Goal: Task Accomplishment & Management: Manage account settings

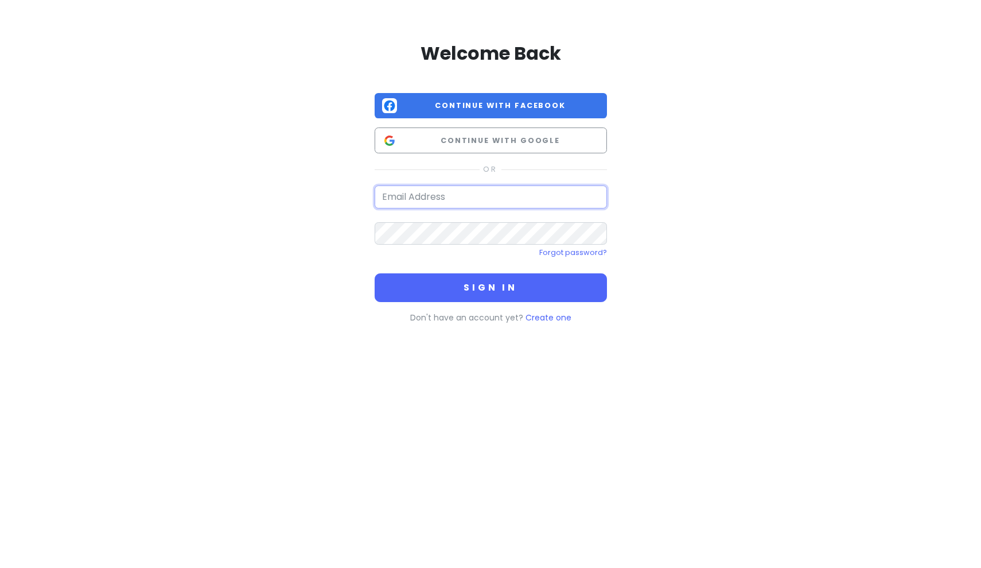
click at [441, 188] on input "email" at bounding box center [491, 196] width 232 height 23
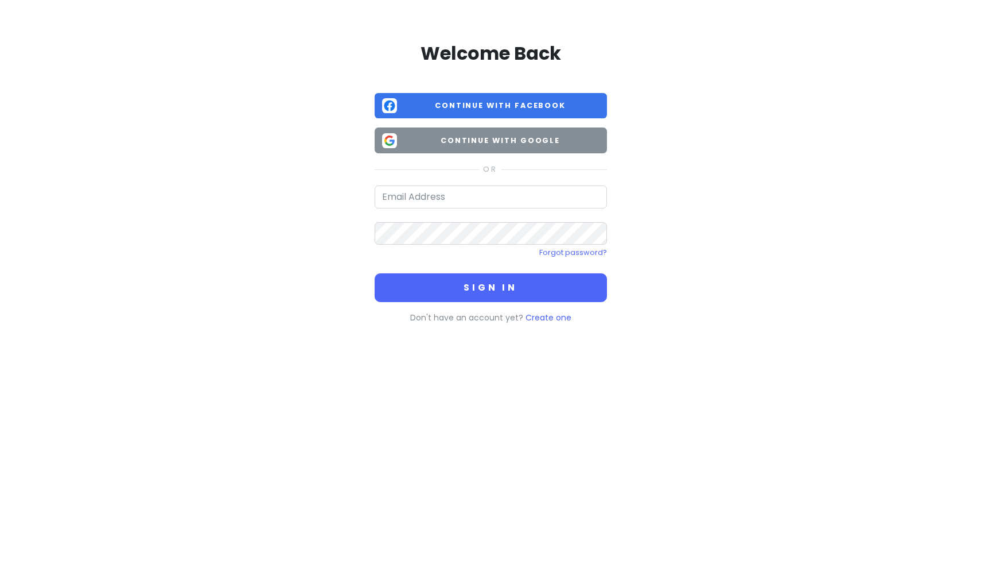
click at [503, 141] on span "Continue with Google" at bounding box center [501, 140] width 198 height 11
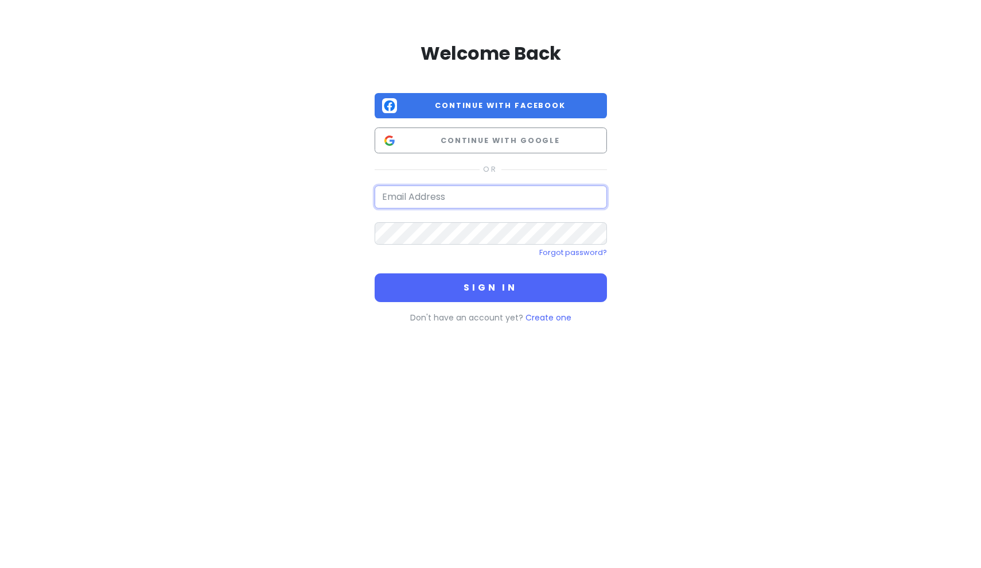
click at [413, 191] on input "email" at bounding box center [491, 196] width 232 height 23
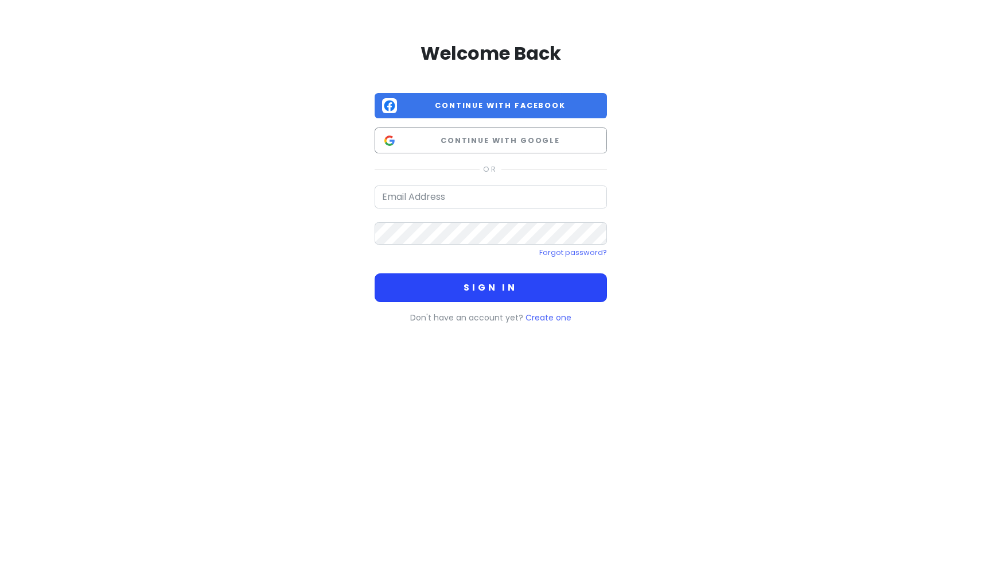
click at [440, 289] on button "Sign in" at bounding box center [491, 287] width 232 height 29
click at [433, 183] on div "Welcome Back Continue with Facebook Continue with Google Forgot password? Sign …" at bounding box center [491, 182] width 232 height 282
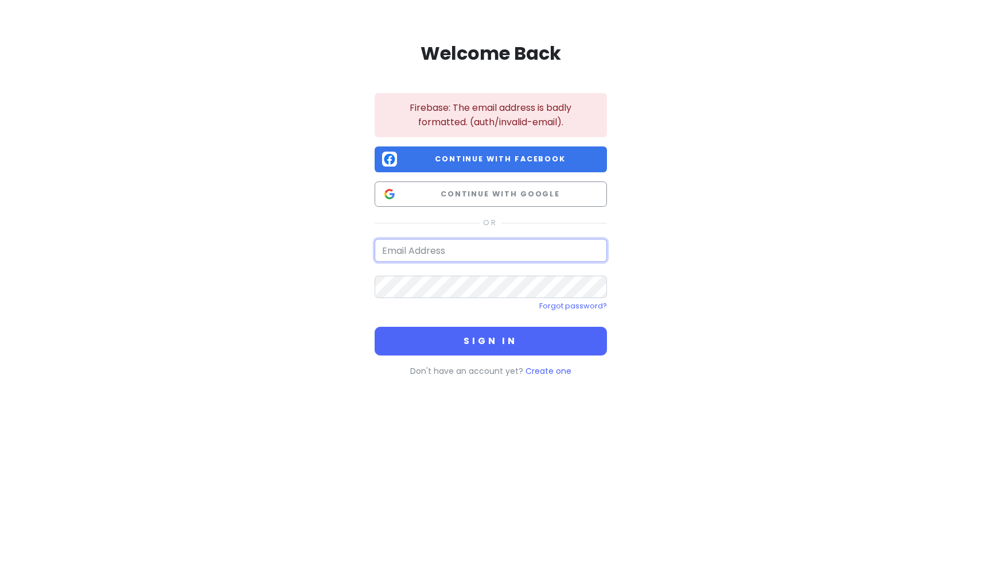
click at [420, 250] on input "email" at bounding box center [491, 250] width 232 height 23
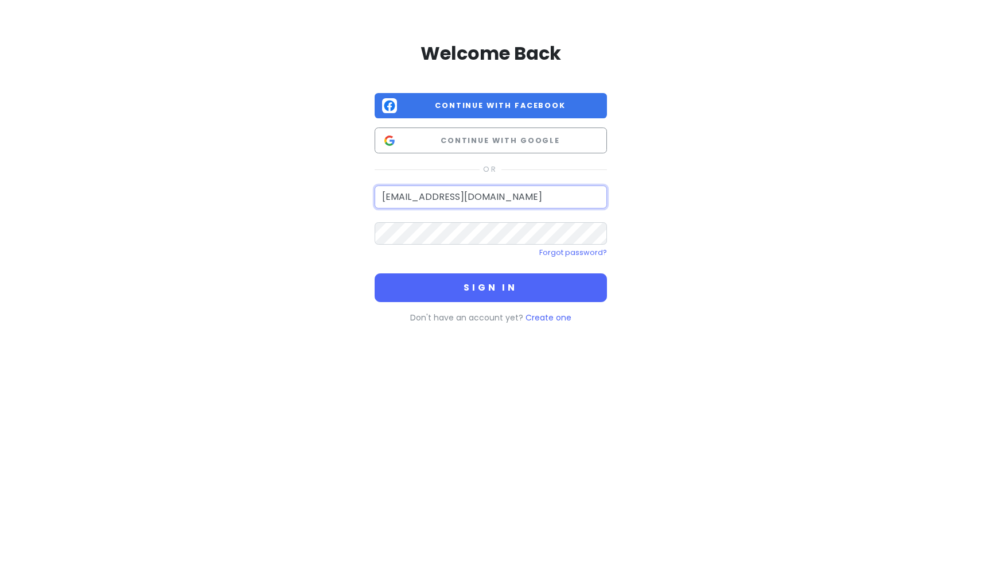
type input "[EMAIL_ADDRESS][DOMAIN_NAME]"
click at [408, 245] on div "Forgot password?" at bounding box center [491, 252] width 232 height 15
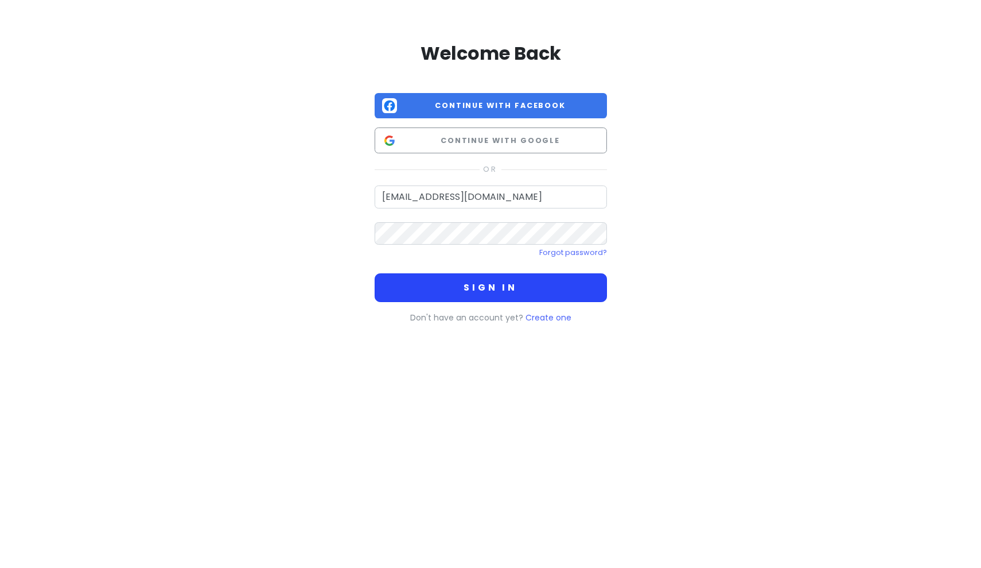
click at [439, 280] on button "Sign in" at bounding box center [491, 287] width 232 height 29
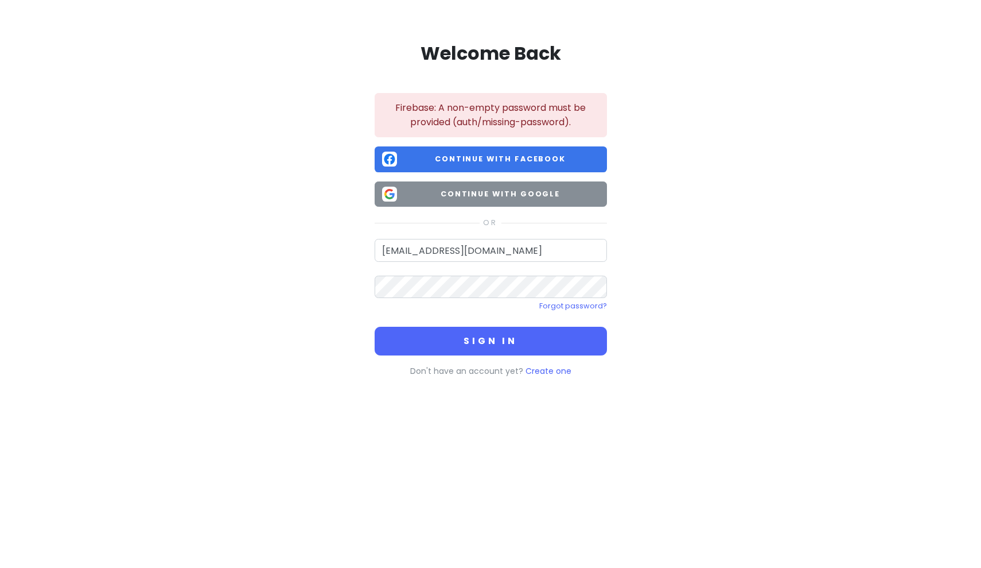
click at [461, 191] on span "Continue with Google" at bounding box center [501, 193] width 198 height 11
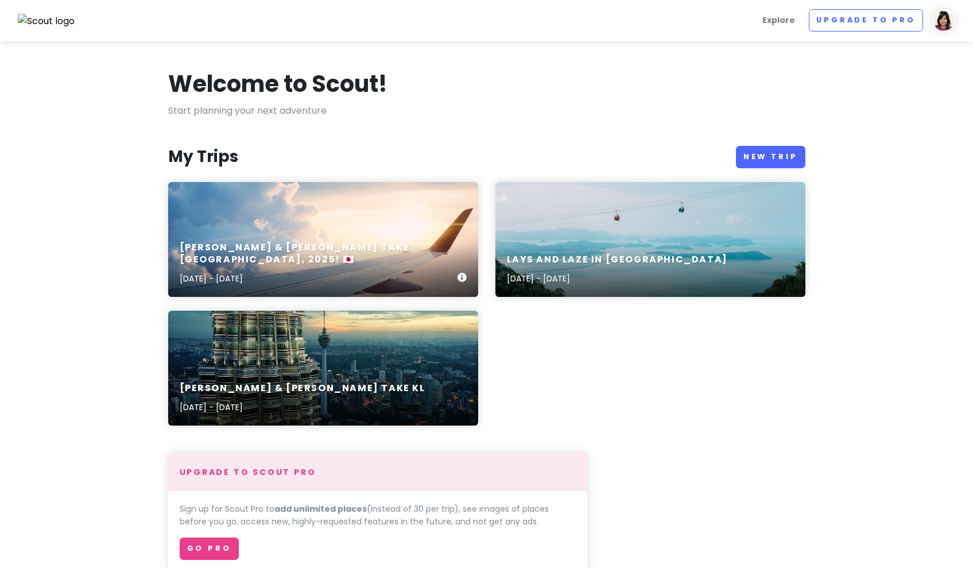
click at [329, 221] on div "[PERSON_NAME] & [PERSON_NAME] take [GEOGRAPHIC_DATA], 2025! 🇯🇵 [DATE] - [DATE]" at bounding box center [323, 239] width 310 height 115
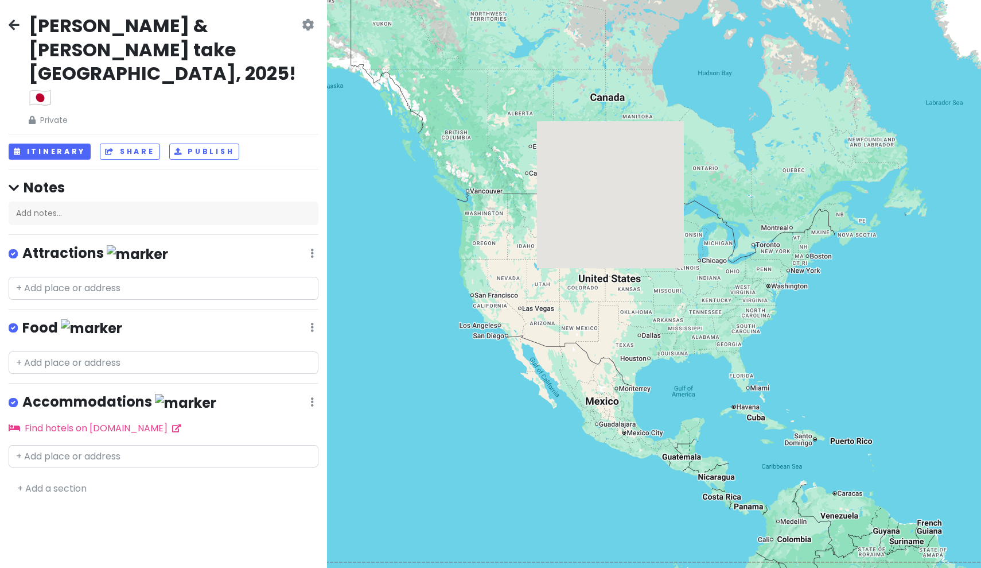
click at [59, 48] on h2 "[PERSON_NAME] & [PERSON_NAME] take [GEOGRAPHIC_DATA], 2025! 🇯🇵" at bounding box center [164, 61] width 271 height 95
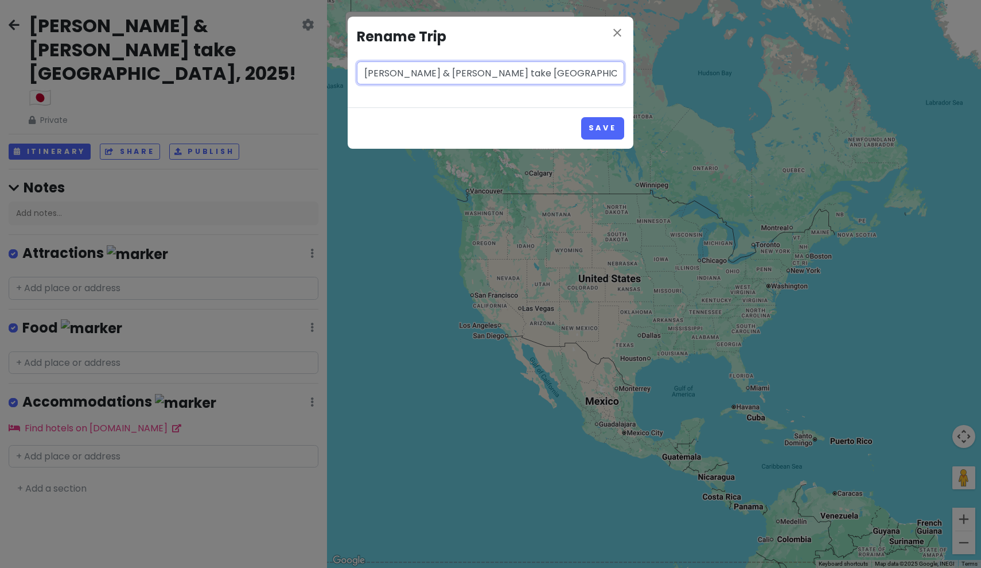
click at [504, 76] on input "[PERSON_NAME] & [PERSON_NAME] take [GEOGRAPHIC_DATA], 2025! 🇯🇵" at bounding box center [490, 72] width 267 height 23
type input "[PERSON_NAME] & [PERSON_NAME] take [GEOGRAPHIC_DATA], 2026! 🇯🇵"
click at [608, 126] on button "Save" at bounding box center [602, 128] width 43 height 22
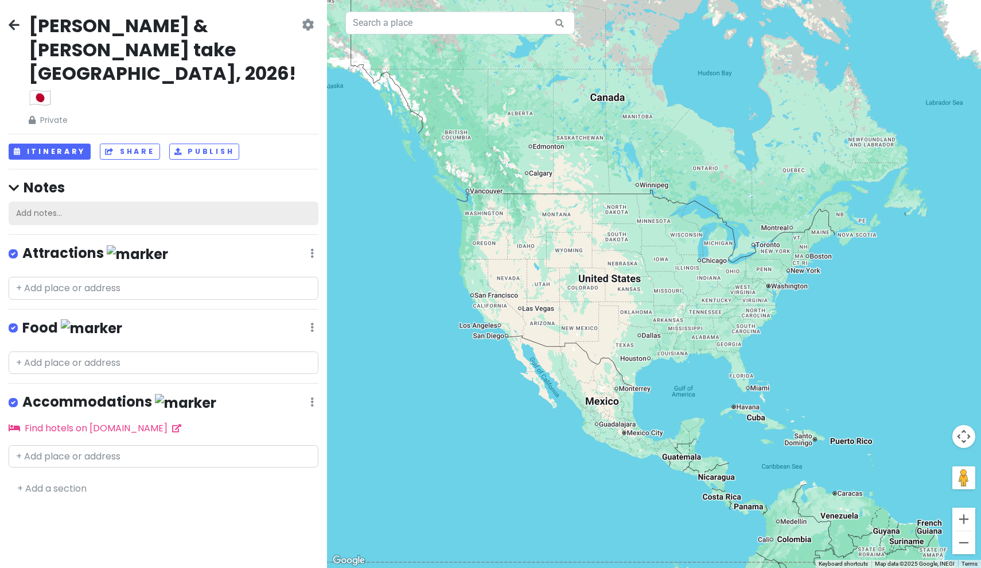
click at [55, 201] on div "Add notes..." at bounding box center [164, 213] width 310 height 24
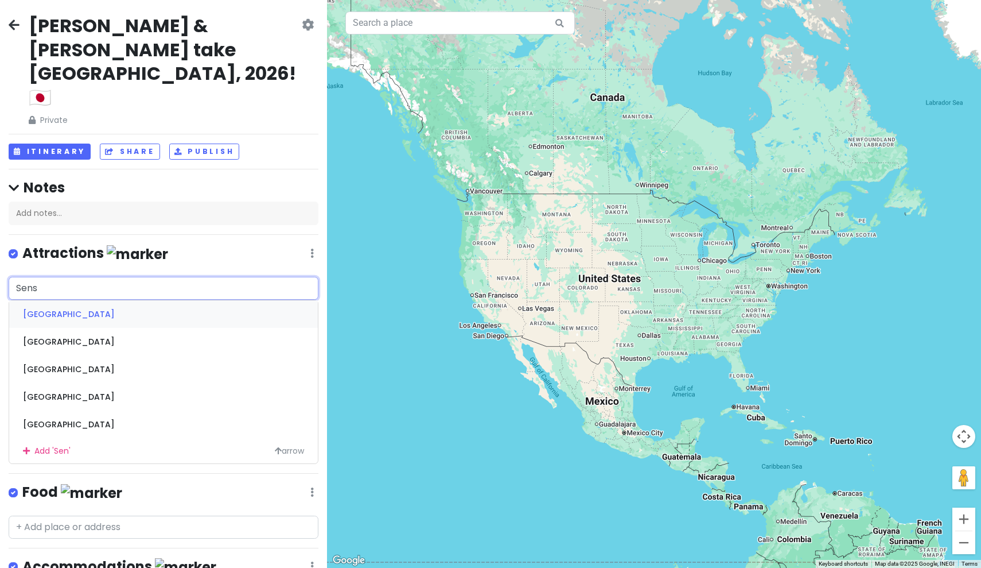
type input "Senso"
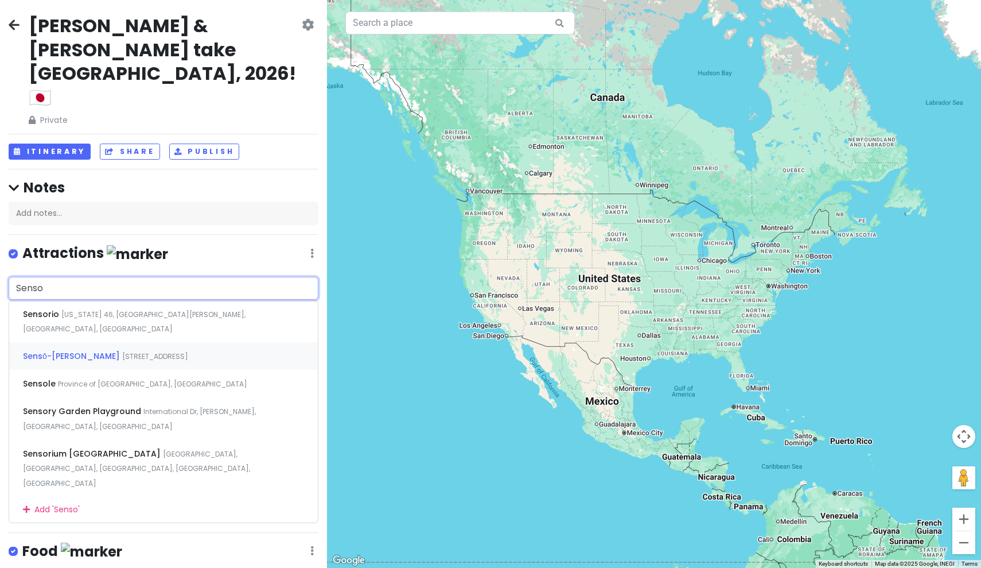
click at [122, 351] on span "[STREET_ADDRESS]" at bounding box center [155, 356] width 66 height 10
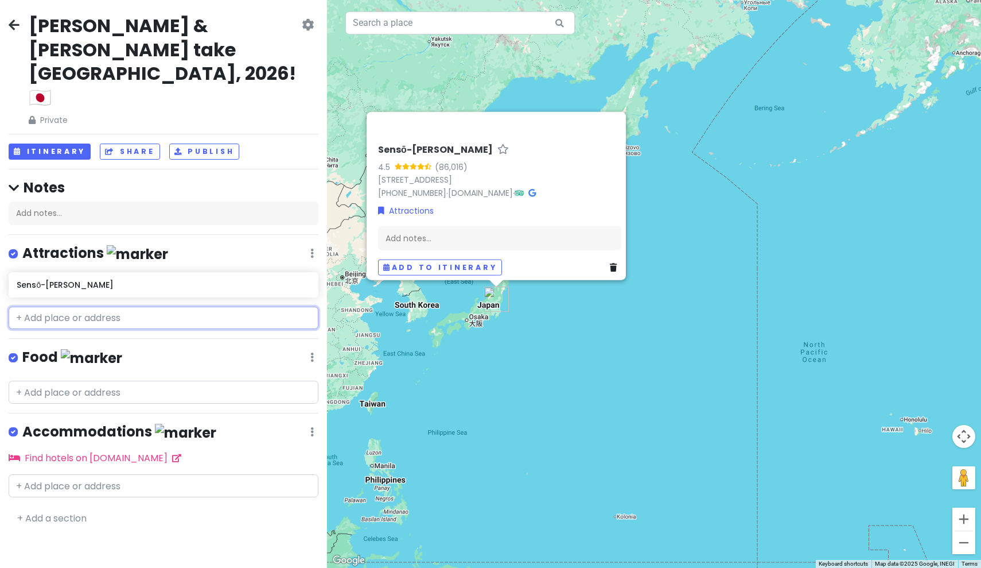
click at [92, 306] on input "text" at bounding box center [164, 317] width 310 height 23
click at [467, 261] on button "Add to itinerary" at bounding box center [440, 267] width 124 height 17
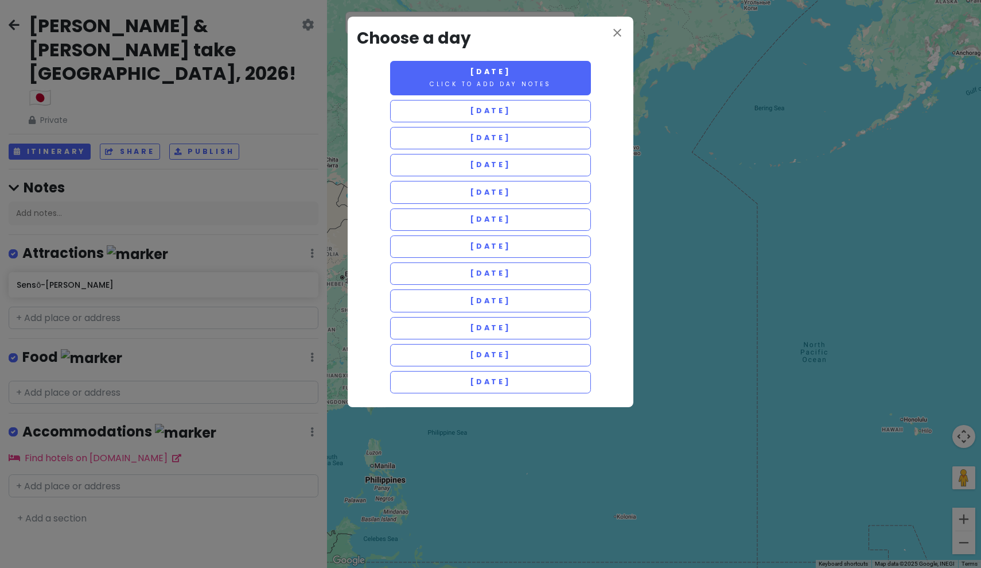
click at [493, 76] on button "[DATE] Click to add day notes" at bounding box center [490, 78] width 201 height 34
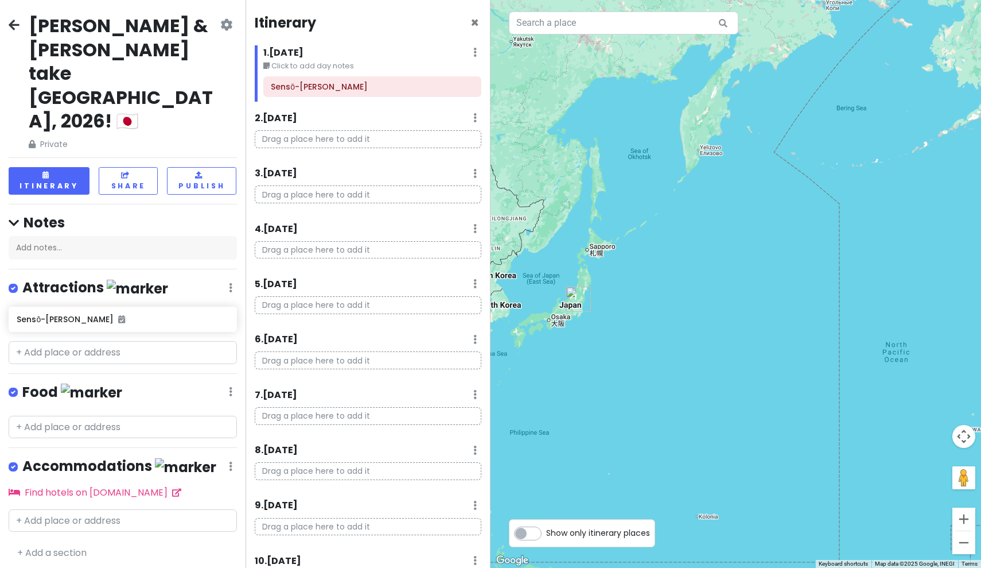
click at [304, 54] on h6 "1 . [DATE]" at bounding box center [283, 53] width 40 height 12
click at [292, 48] on h6 "1 . [DATE]" at bounding box center [275, 53] width 40 height 12
click at [474, 52] on div "Itinerary × 1 . [DATE] Edit Day Notes Delete Day Click to add day notes Sensō-j…" at bounding box center [369, 284] width 246 height 568
click at [468, 52] on div "1 . [DATE] Edit Day Notes Delete Day" at bounding box center [372, 55] width 219 height 20
click at [459, 52] on div "1 . [DATE] Edit Day Notes Delete Day" at bounding box center [372, 55] width 219 height 20
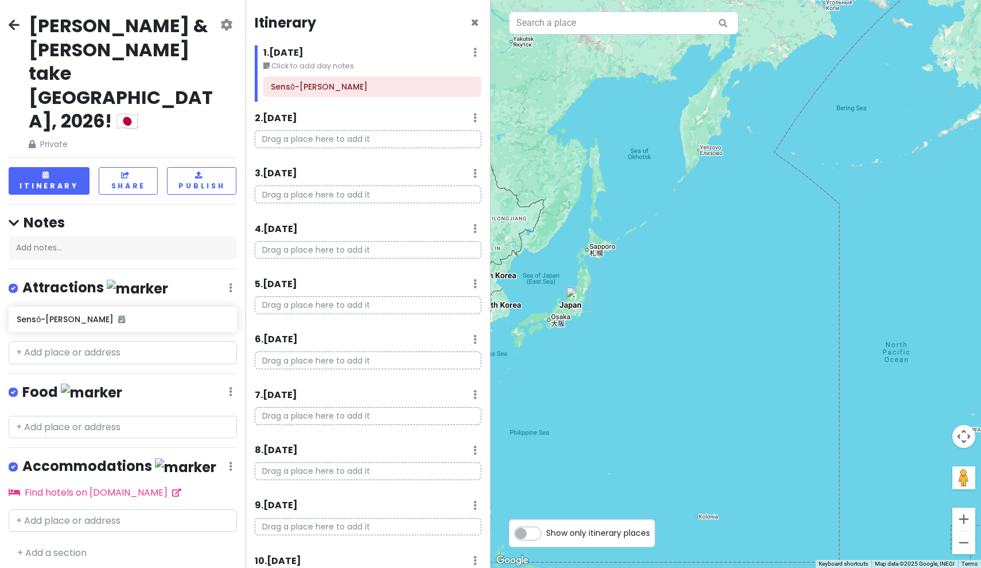
click at [474, 52] on icon at bounding box center [475, 52] width 3 height 9
click at [425, 114] on link "Delete Day" at bounding box center [441, 114] width 93 height 28
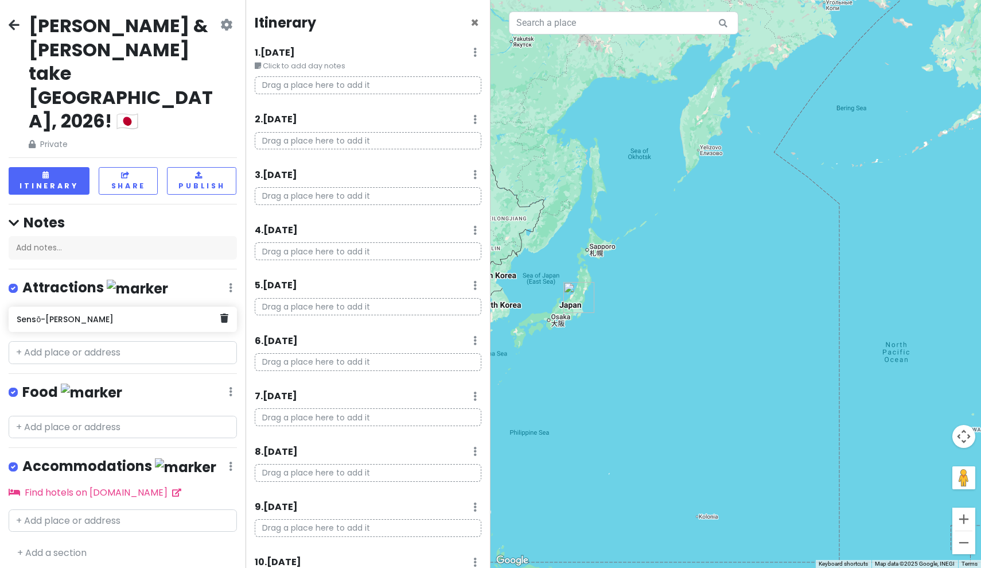
click at [97, 314] on h6 "Sensō-[PERSON_NAME]" at bounding box center [119, 319] width 204 height 10
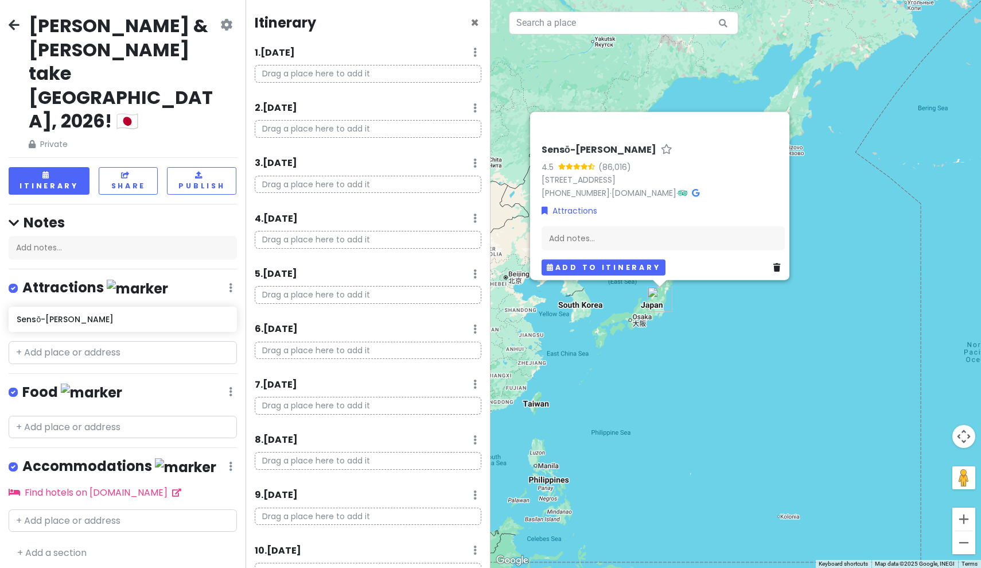
click at [591, 259] on button "Add to itinerary" at bounding box center [604, 267] width 124 height 17
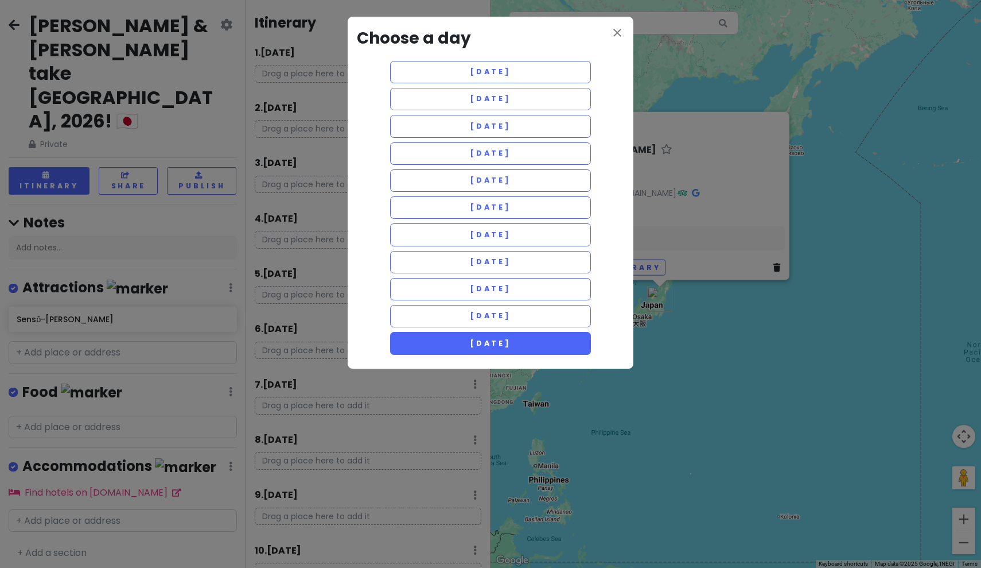
click at [511, 342] on span "[DATE]" at bounding box center [490, 343] width 41 height 10
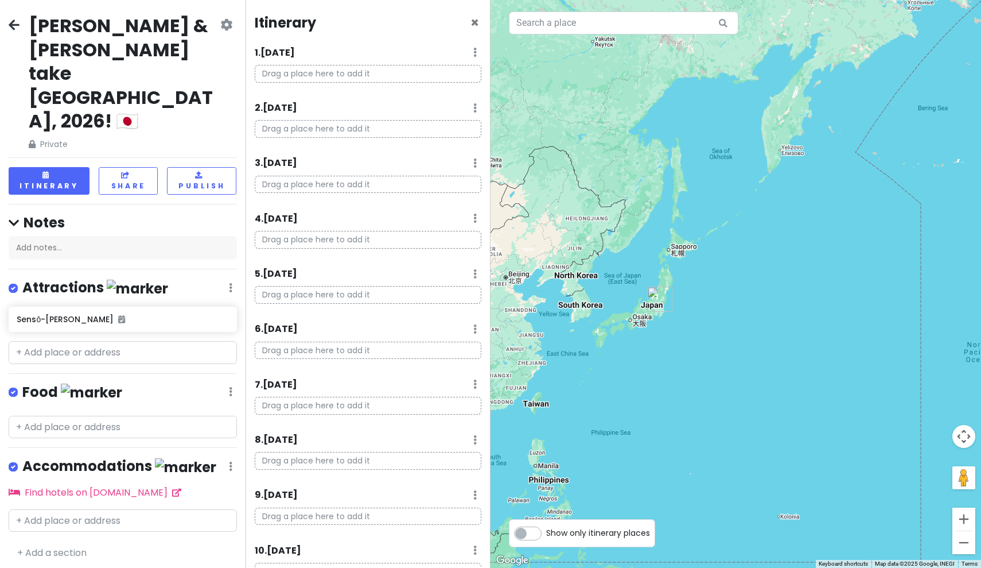
click at [289, 53] on h6 "1 . [DATE]" at bounding box center [275, 53] width 40 height 12
click at [226, 23] on icon at bounding box center [226, 24] width 12 height 9
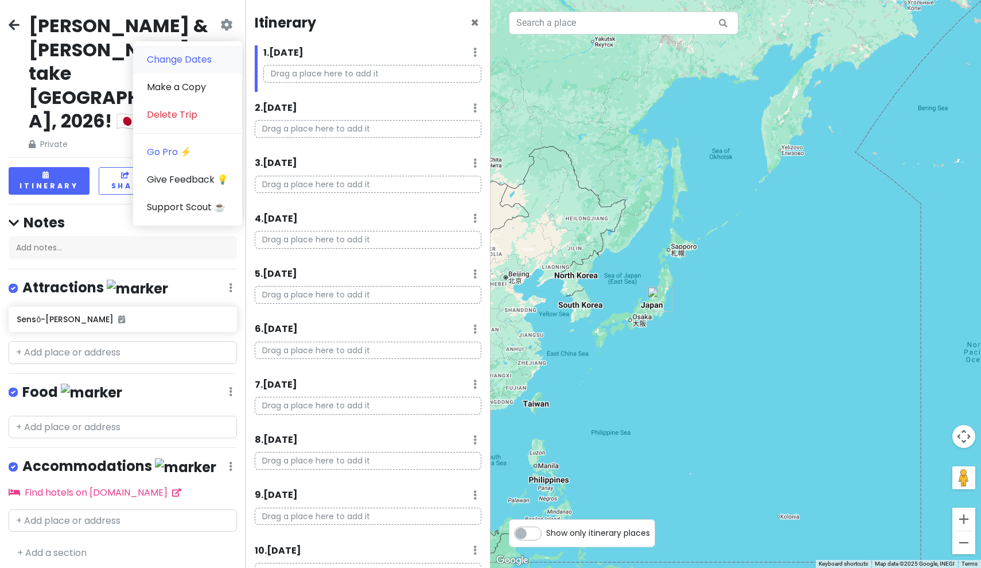
click at [212, 59] on link "Change Dates" at bounding box center [187, 60] width 109 height 28
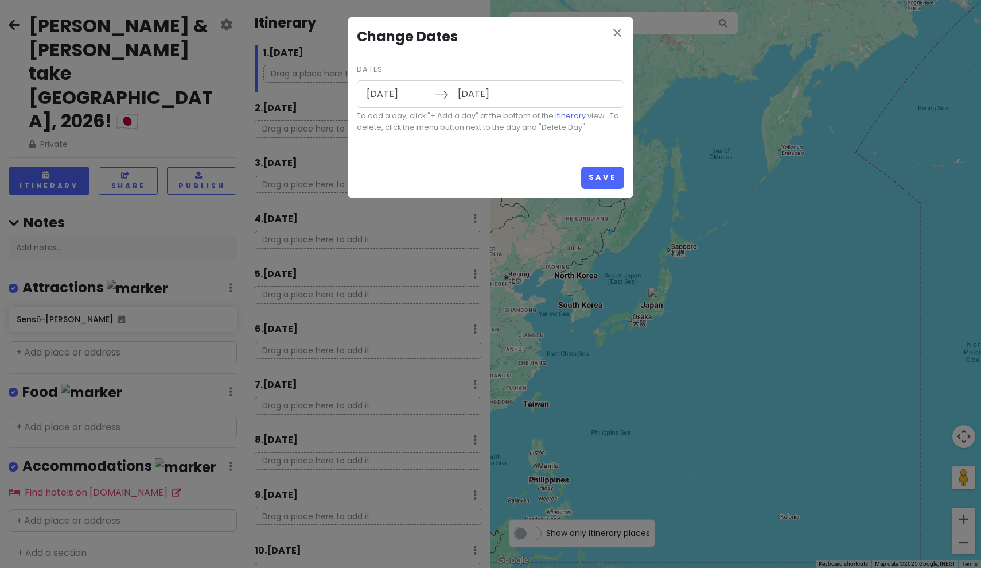
type input "[DATE]"
click at [378, 100] on input "[DATE]" at bounding box center [397, 94] width 75 height 26
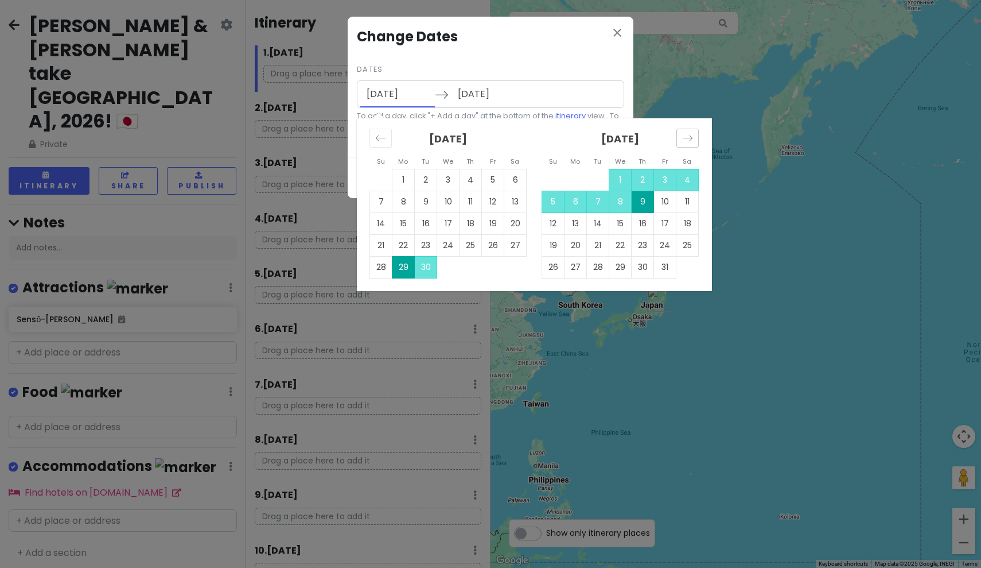
click at [686, 138] on icon "Move forward to switch to the next month." at bounding box center [687, 138] width 11 height 11
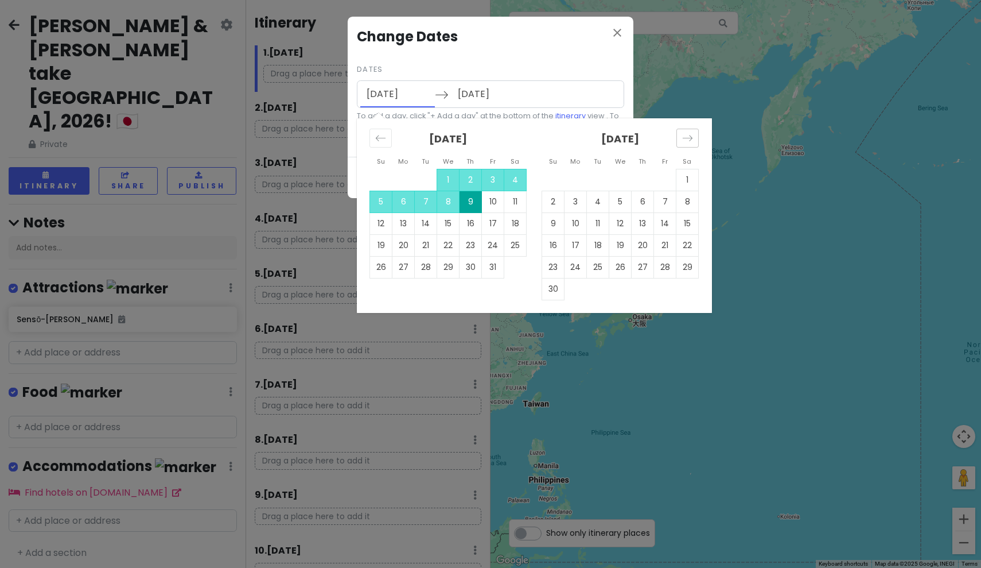
click at [686, 138] on icon "Move forward to switch to the next month." at bounding box center [687, 138] width 11 height 11
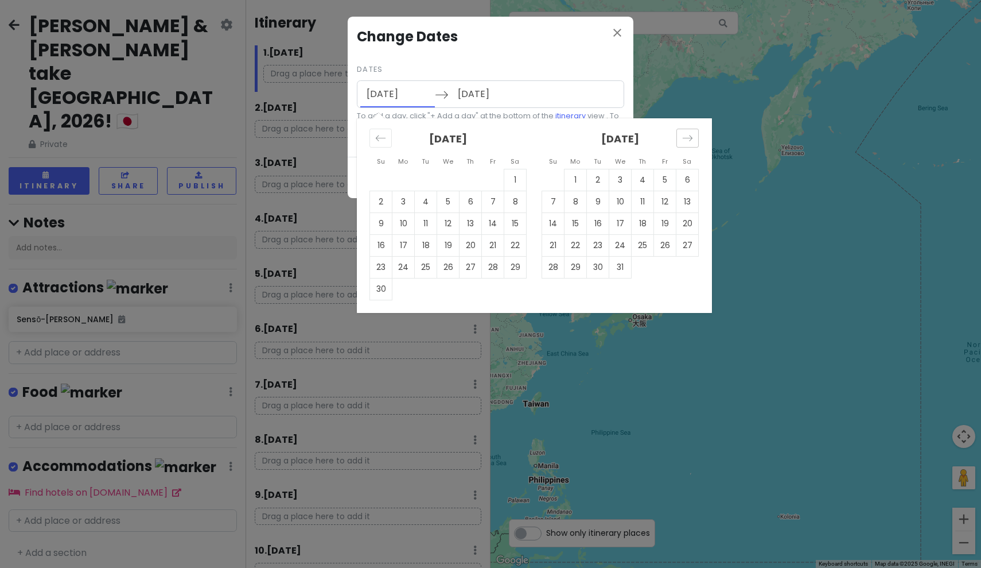
click at [686, 138] on icon "Move forward to switch to the next month." at bounding box center [687, 138] width 11 height 11
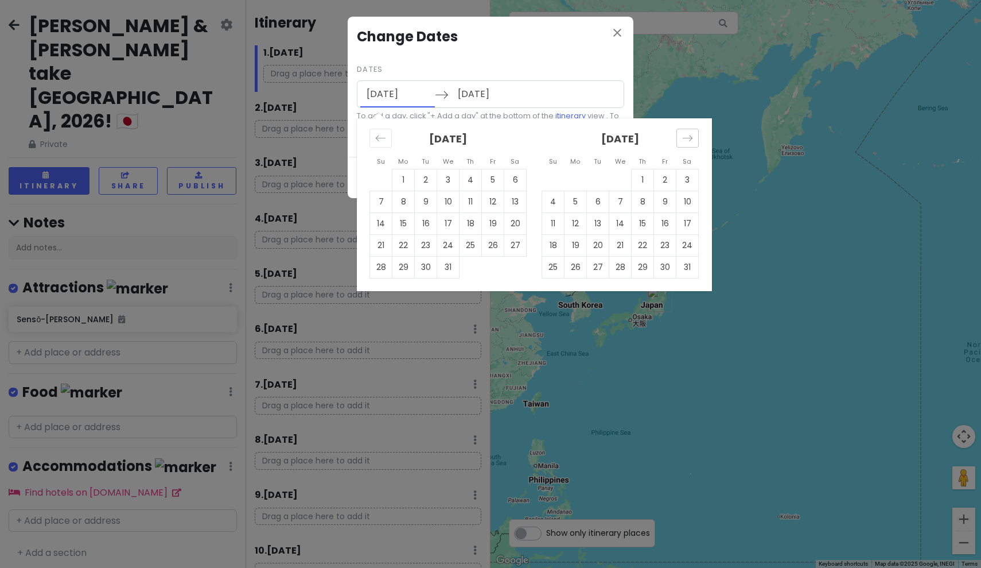
click at [686, 138] on icon "Move forward to switch to the next month." at bounding box center [687, 138] width 11 height 11
click at [662, 183] on td "3" at bounding box center [665, 180] width 22 height 22
type input "[DATE]"
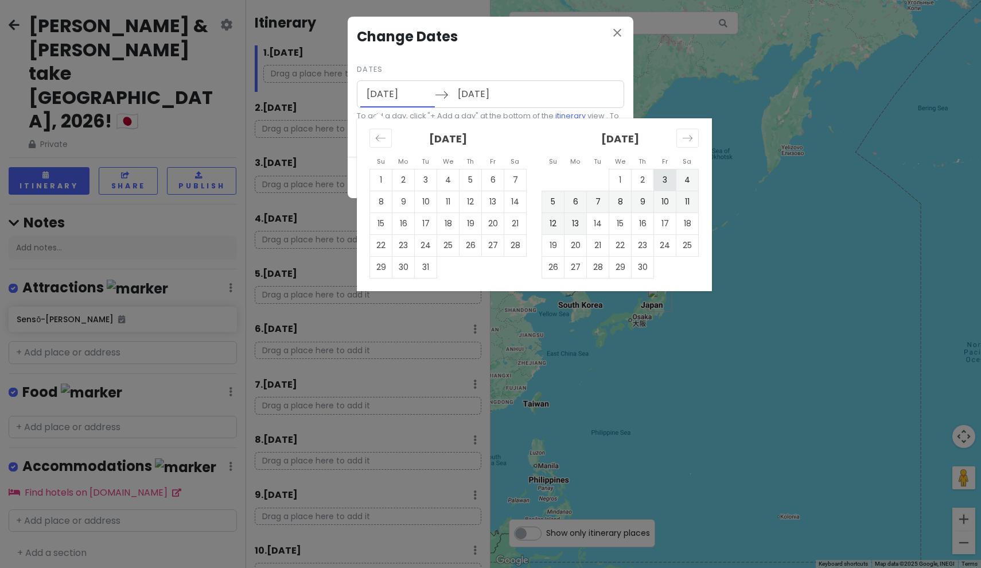
type input "[DATE]"
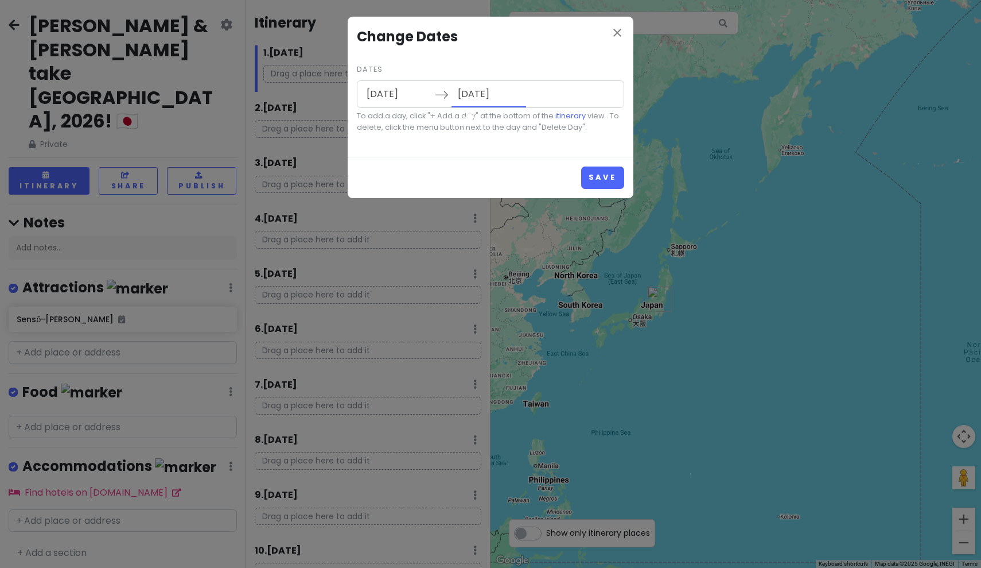
click at [478, 96] on input "[DATE]" at bounding box center [489, 94] width 75 height 26
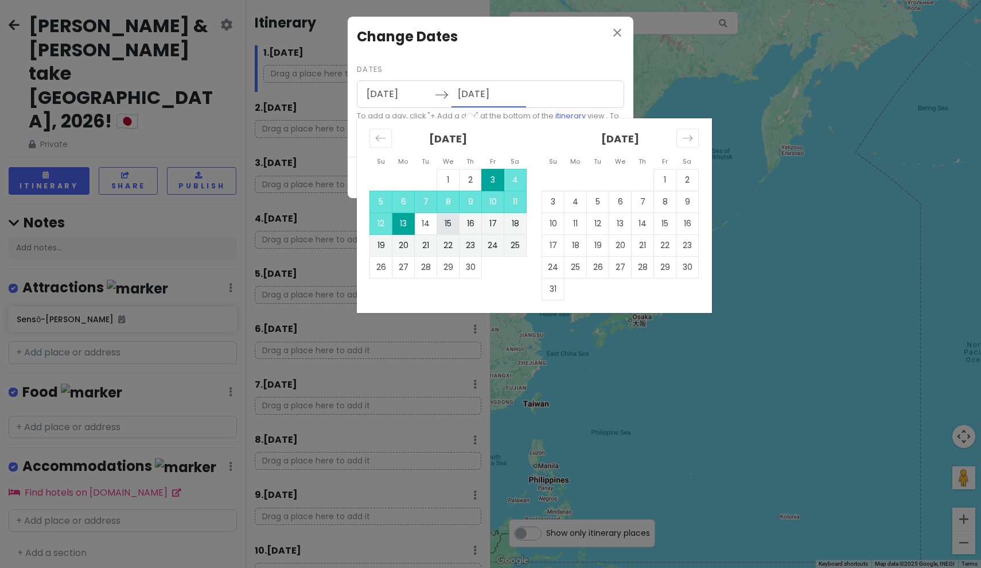
click at [449, 223] on td "15" at bounding box center [448, 223] width 22 height 22
type input "[DATE]"
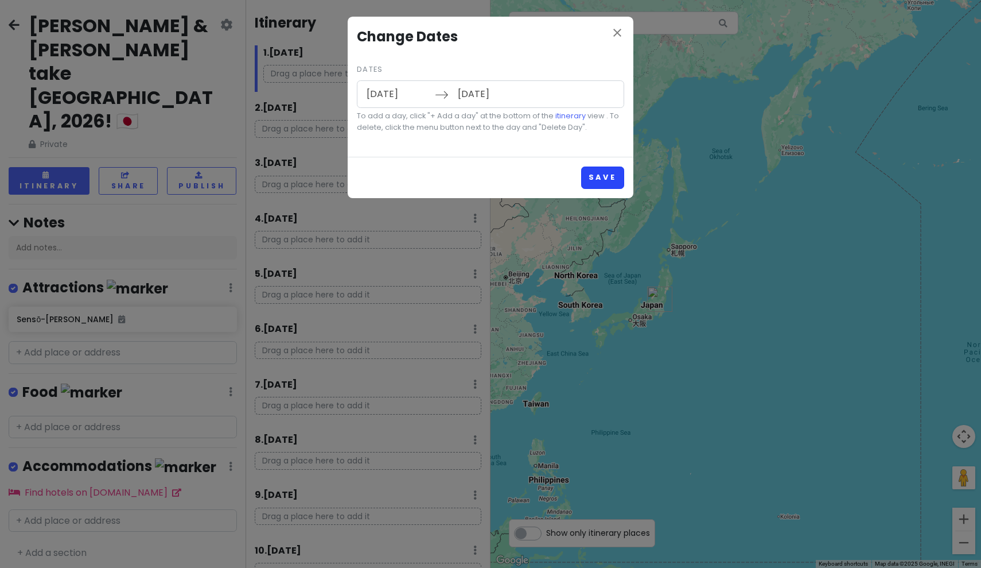
click at [595, 177] on button "Save" at bounding box center [602, 177] width 43 height 22
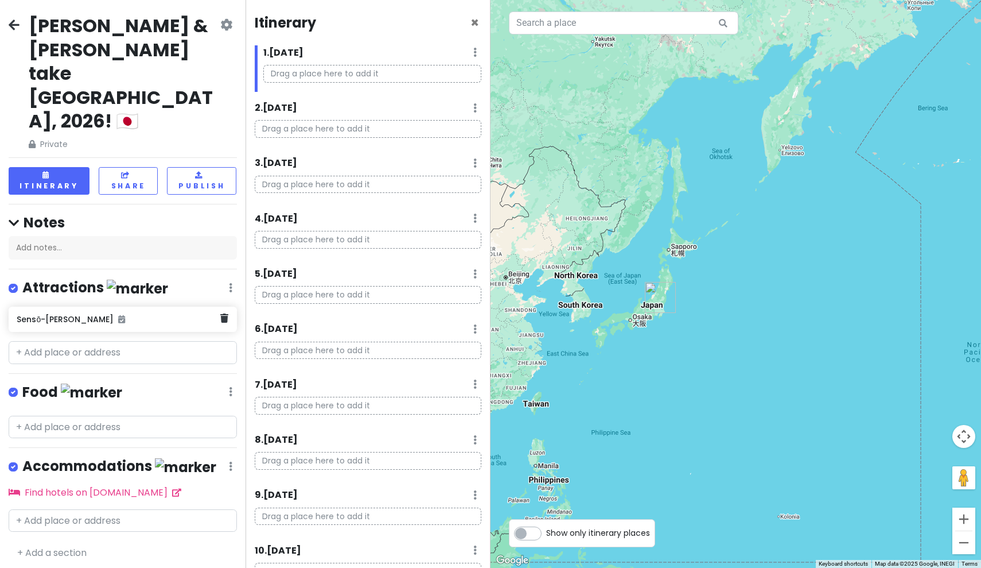
click at [139, 314] on h6 "Sensō-[PERSON_NAME]" at bounding box center [119, 319] width 204 height 10
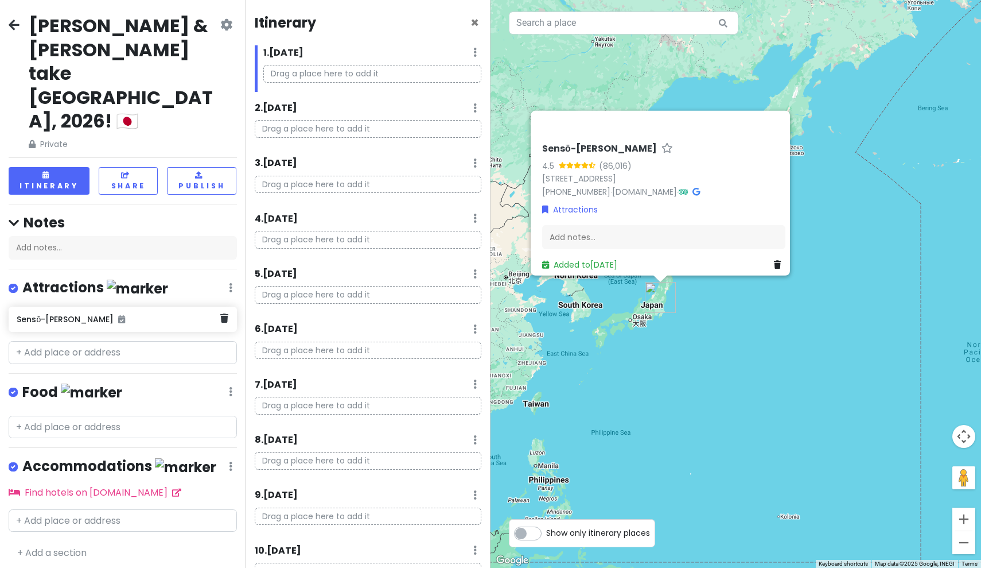
click at [122, 311] on div "Sensō-[PERSON_NAME]" at bounding box center [119, 319] width 204 height 16
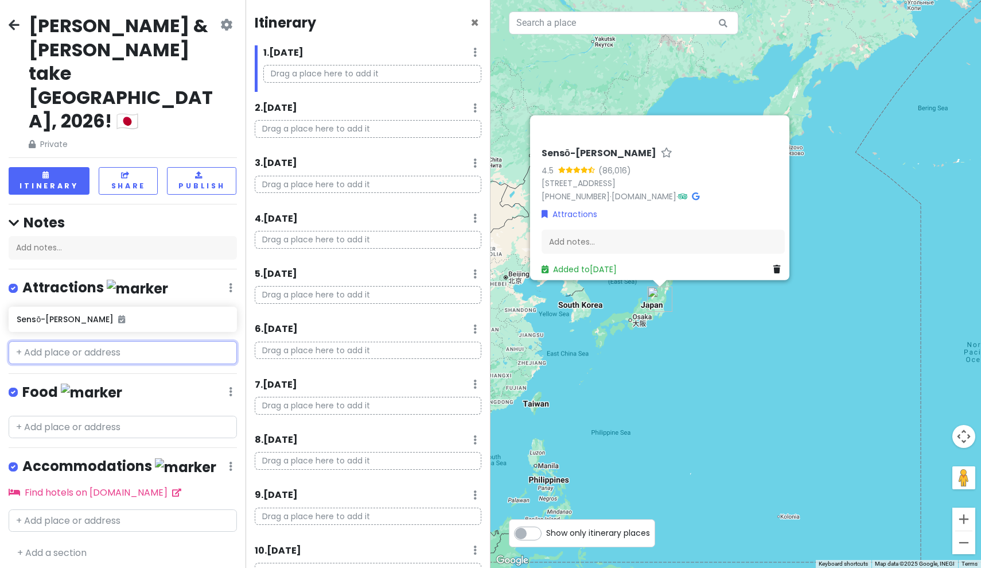
click at [154, 341] on input "text" at bounding box center [123, 352] width 228 height 23
click at [471, 19] on span "×" at bounding box center [475, 22] width 9 height 19
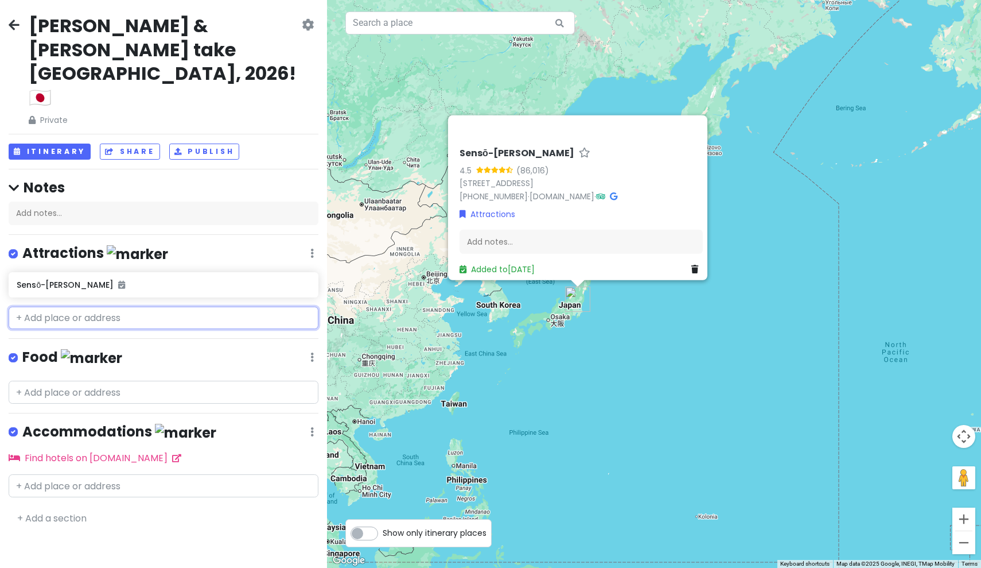
click at [148, 306] on input "text" at bounding box center [164, 317] width 310 height 23
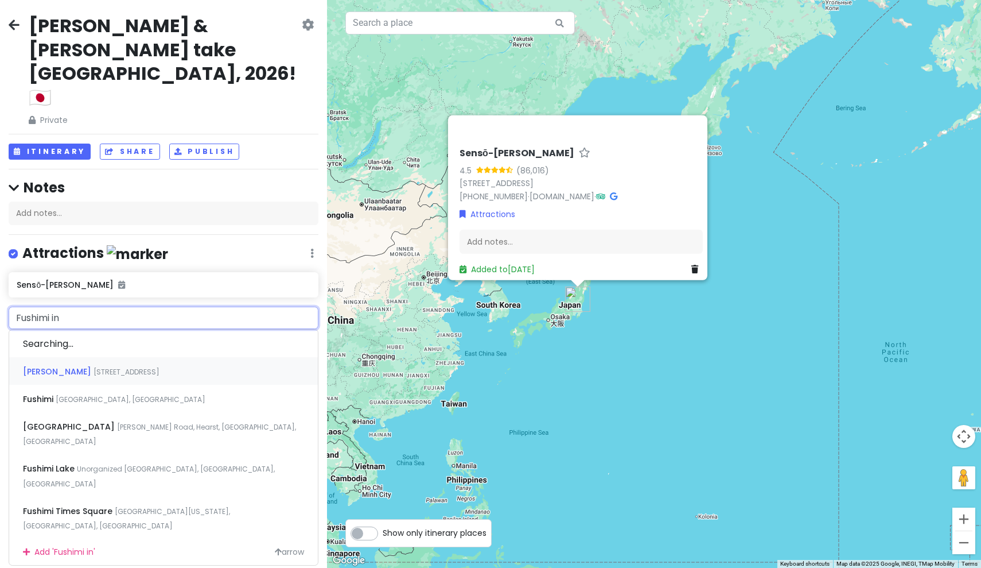
type input "[PERSON_NAME]"
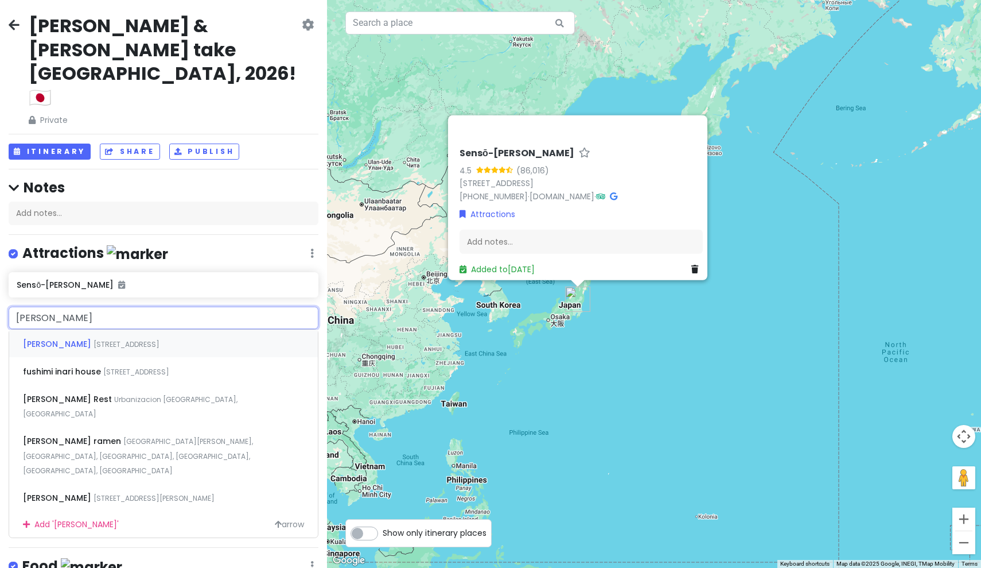
click at [79, 338] on span "[PERSON_NAME]" at bounding box center [58, 343] width 71 height 11
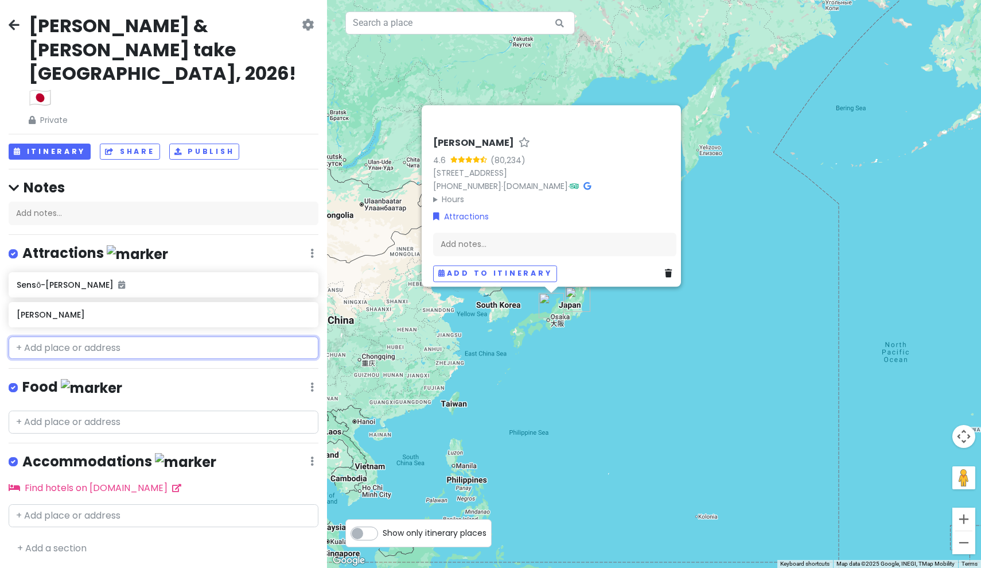
click at [71, 336] on input "text" at bounding box center [164, 347] width 310 height 23
